Goal: Information Seeking & Learning: Find specific fact

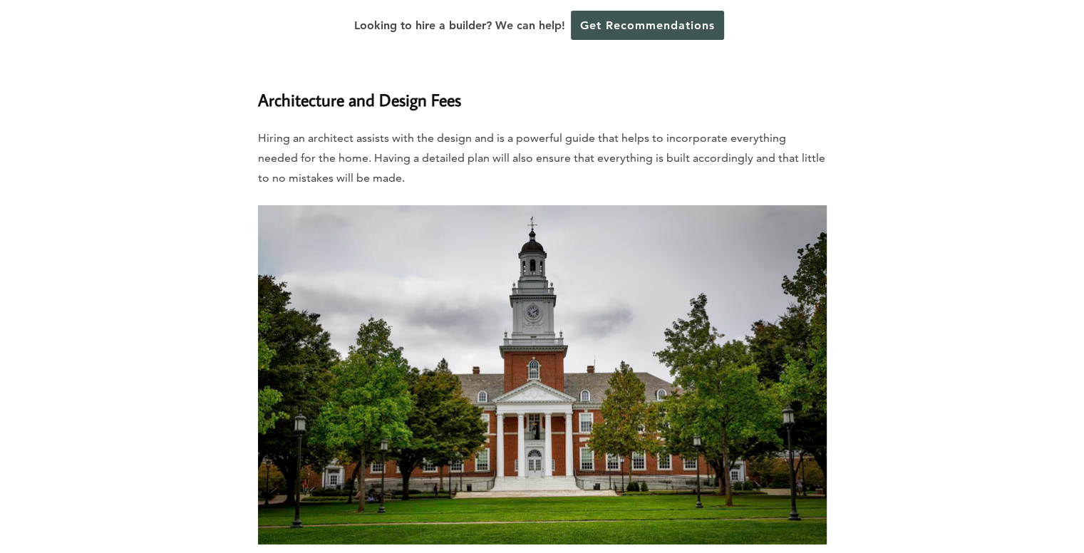
scroll to position [5610, 0]
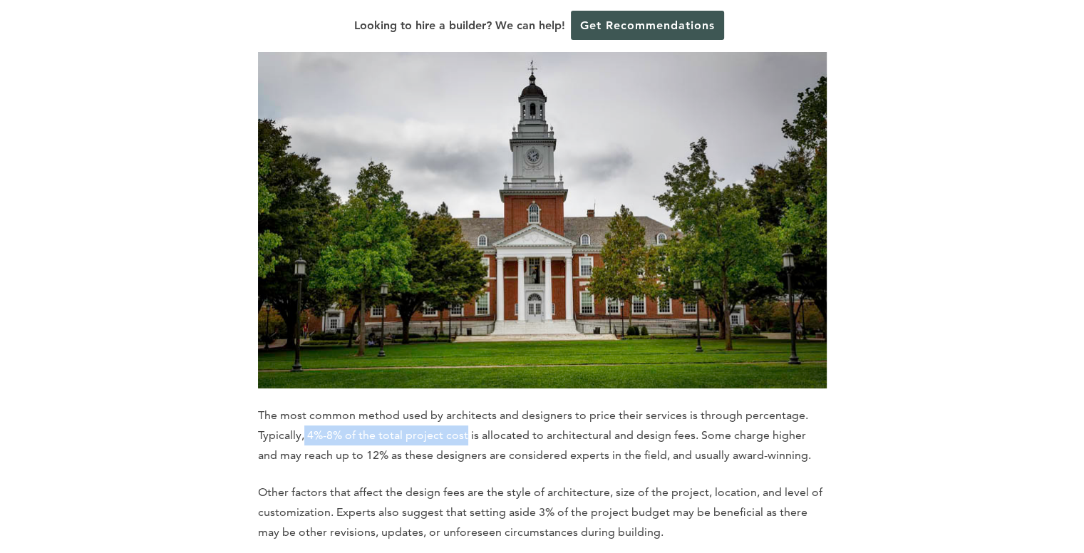
drag, startPoint x: 305, startPoint y: 340, endPoint x: 466, endPoint y: 338, distance: 161.1
click at [466, 405] on p "The most common method used by architects and designers to price their services…" at bounding box center [542, 435] width 569 height 60
copy p "4%-8% of the total project cost"
click at [585, 405] on p "The most common method used by architects and designers to price their services…" at bounding box center [542, 435] width 569 height 60
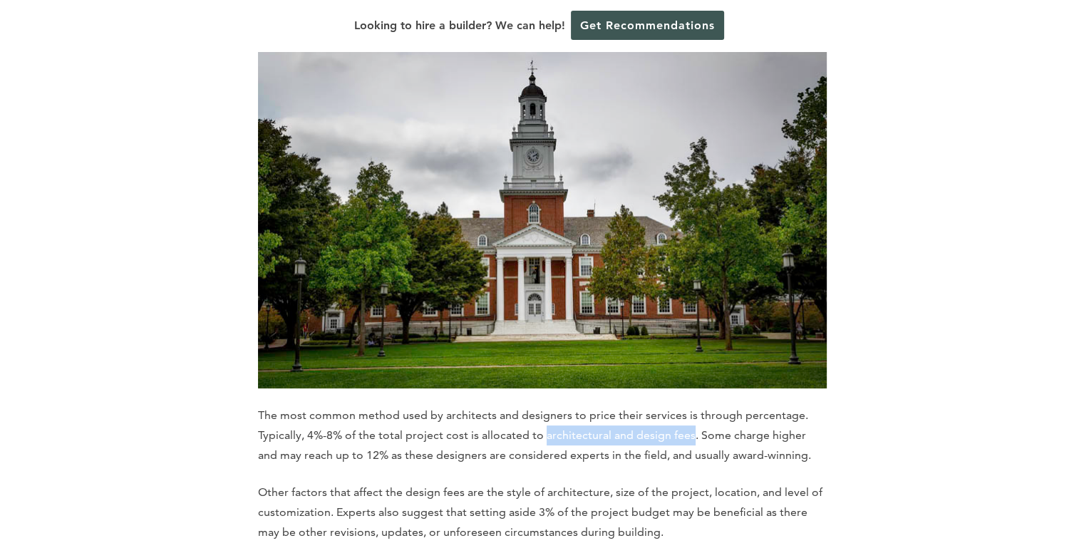
drag, startPoint x: 585, startPoint y: 339, endPoint x: 681, endPoint y: 334, distance: 95.6
click at [681, 405] on p "The most common method used by architects and designers to price their services…" at bounding box center [542, 435] width 569 height 60
copy p "architectural and design fees"
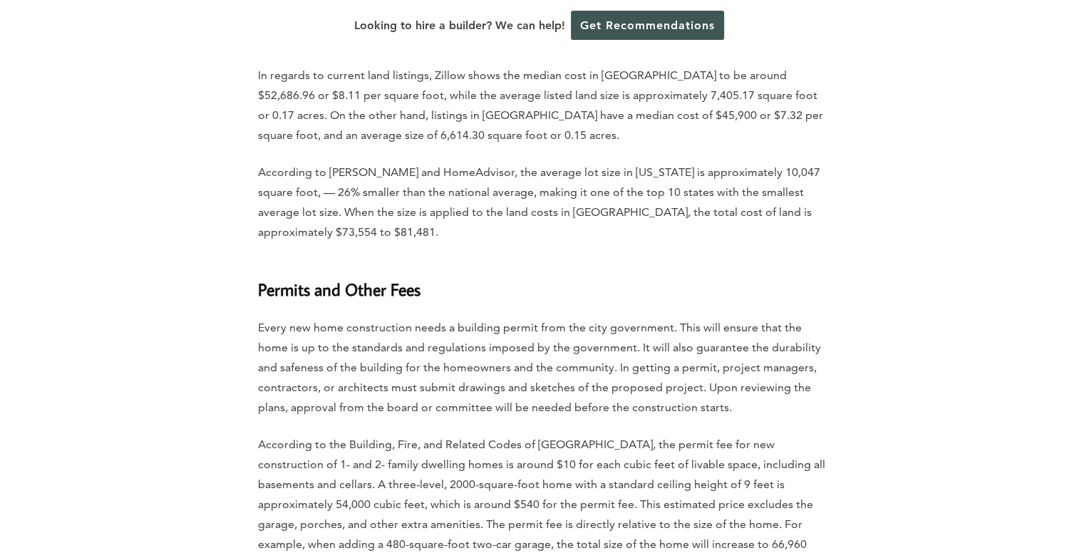
scroll to position [4759, 0]
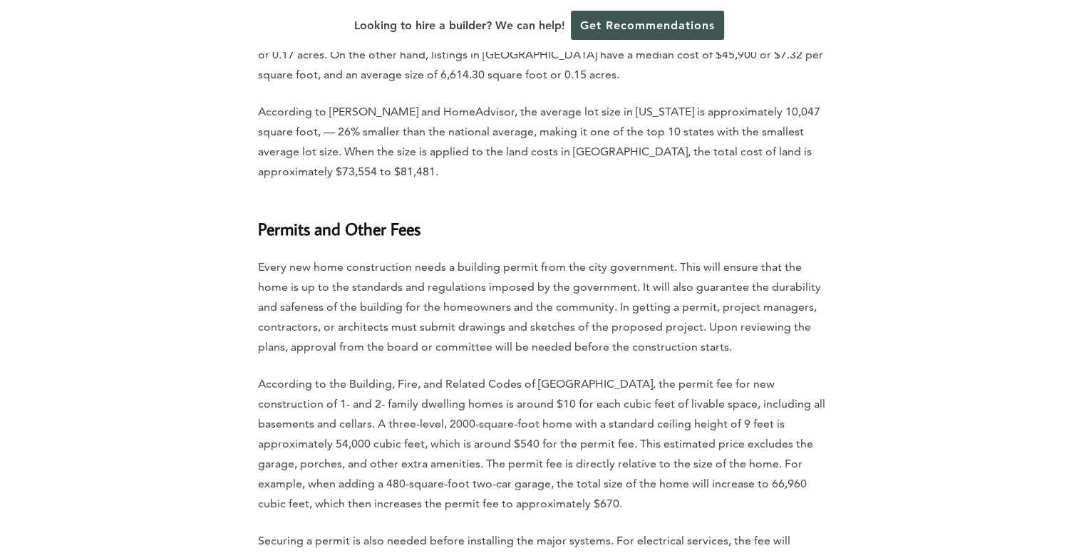
click at [365, 374] on p "According to the Building, Fire, and Related Codes of [GEOGRAPHIC_DATA], the pe…" at bounding box center [542, 444] width 569 height 140
drag, startPoint x: 365, startPoint y: 288, endPoint x: 599, endPoint y: 283, distance: 233.8
click at [599, 374] on p "According to the Building, Fire, and Related Codes of [GEOGRAPHIC_DATA], the pe…" at bounding box center [542, 444] width 569 height 140
copy p "Building, Fire, and Related Codes of [GEOGRAPHIC_DATA]"
drag, startPoint x: 460, startPoint y: 309, endPoint x: 488, endPoint y: 304, distance: 28.9
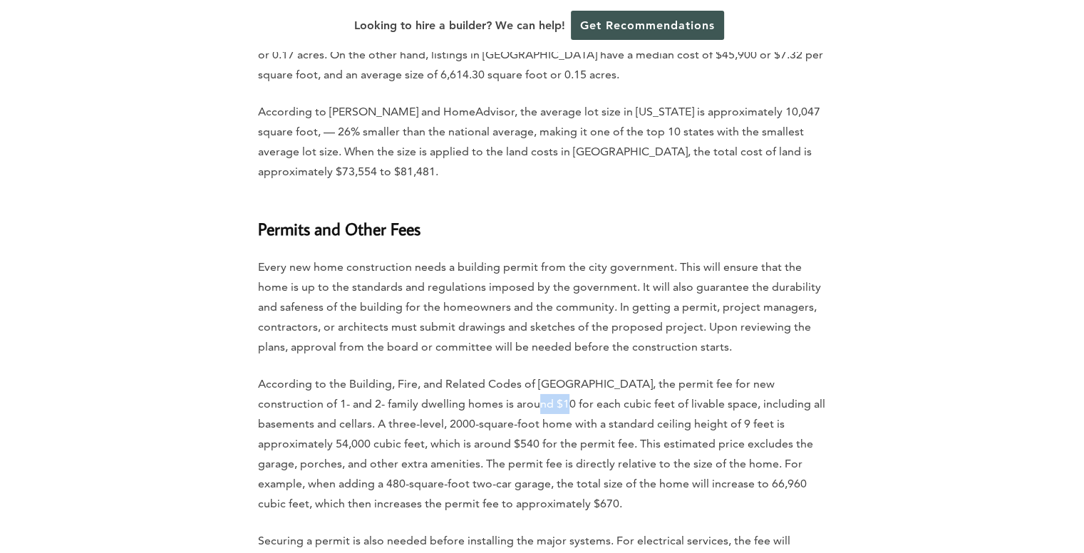
click at [488, 374] on p "According to the Building, Fire, and Related Codes of [GEOGRAPHIC_DATA], the pe…" at bounding box center [542, 444] width 569 height 140
copy p "$10 f"
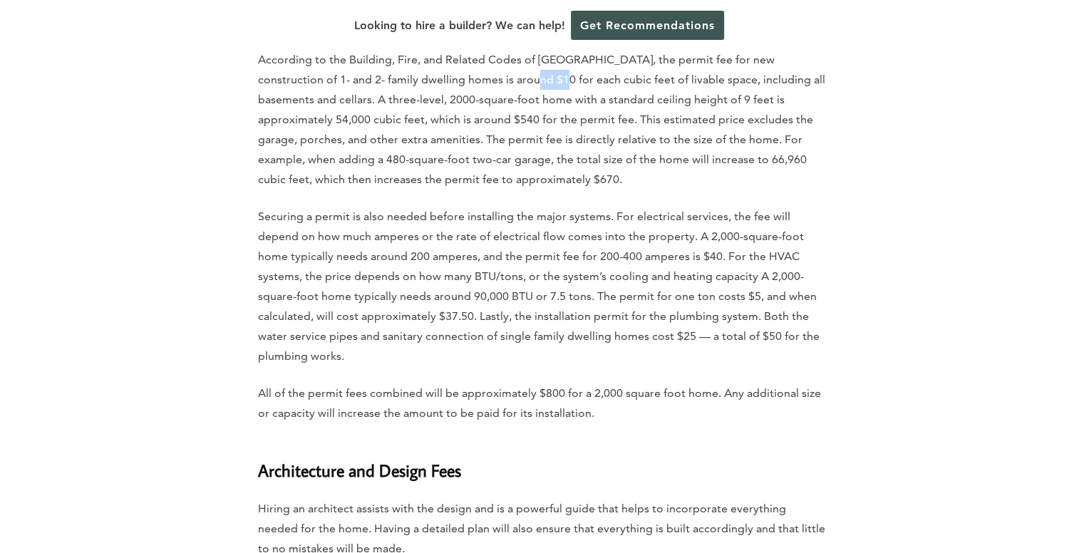
scroll to position [5187, 0]
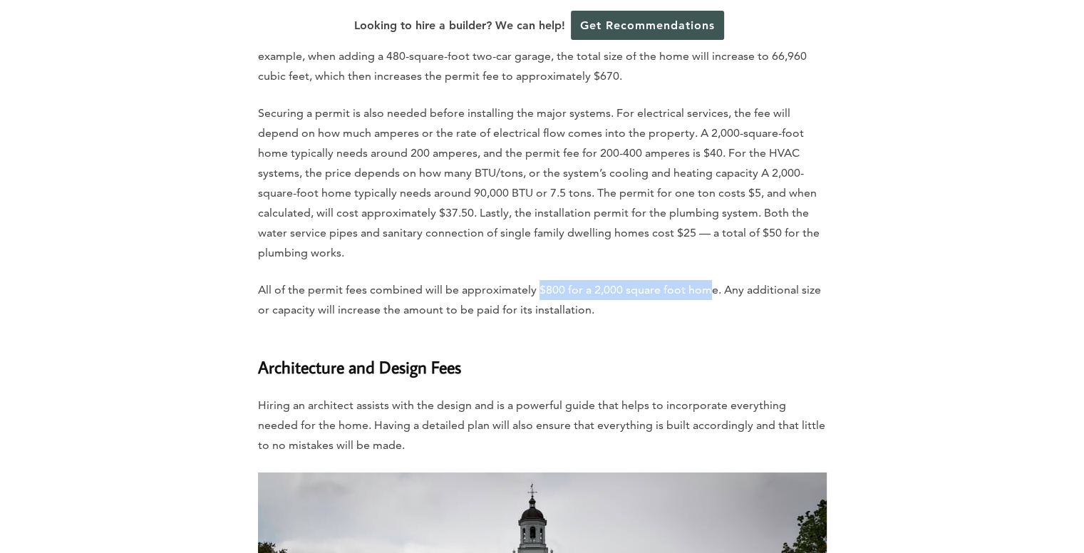
drag, startPoint x: 537, startPoint y: 192, endPoint x: 711, endPoint y: 201, distance: 173.4
click at [710, 280] on p "All of the permit fees combined will be approximately $800 for a 2,000 square f…" at bounding box center [542, 300] width 569 height 40
click at [718, 280] on p "All of the permit fees combined will be approximately $800 for a 2,000 square f…" at bounding box center [542, 300] width 569 height 40
copy p "$800 for a 2,000 square foot home."
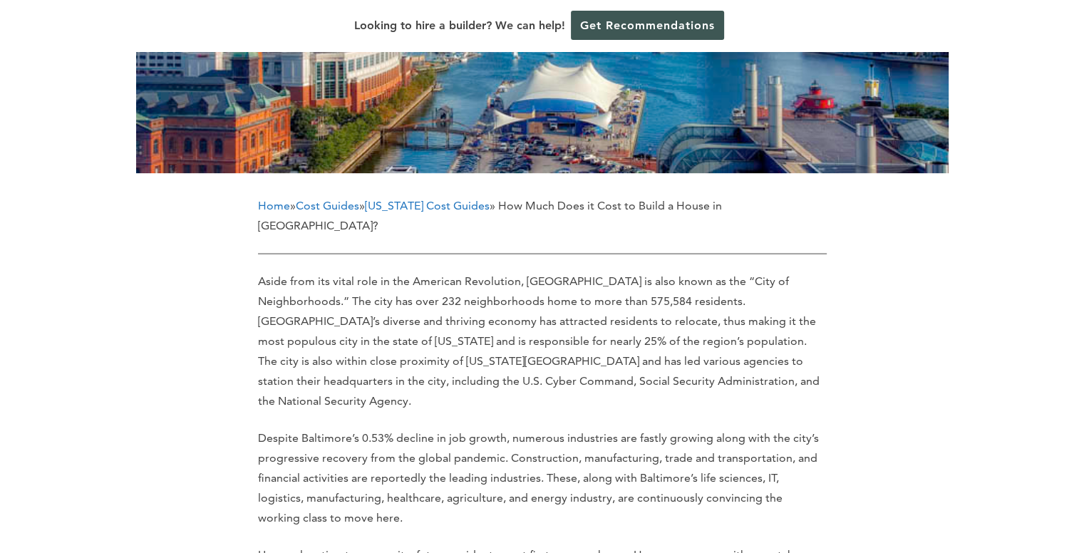
scroll to position [499, 0]
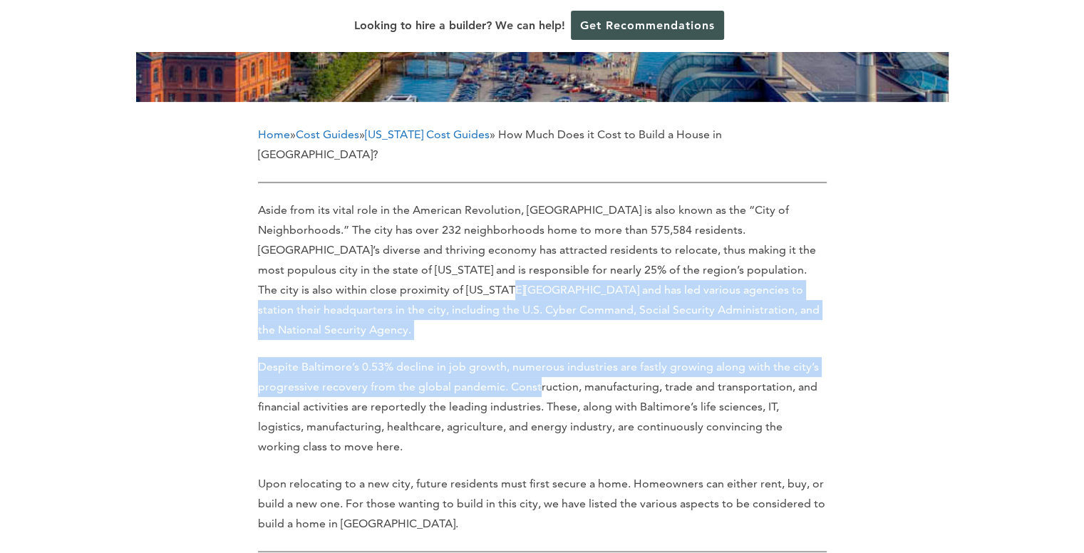
drag, startPoint x: 400, startPoint y: 235, endPoint x: 535, endPoint y: 317, distance: 158.3
click at [536, 357] on p "Despite Baltimore’s 0.53% decline in job growth, numerous industries are fastly…" at bounding box center [542, 407] width 569 height 100
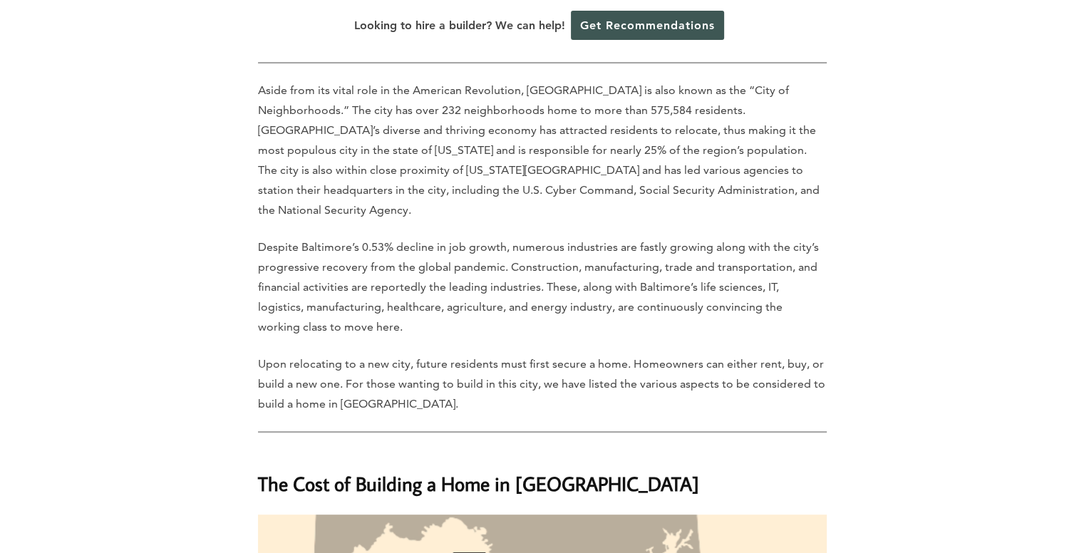
scroll to position [641, 0]
